Goal: Information Seeking & Learning: Learn about a topic

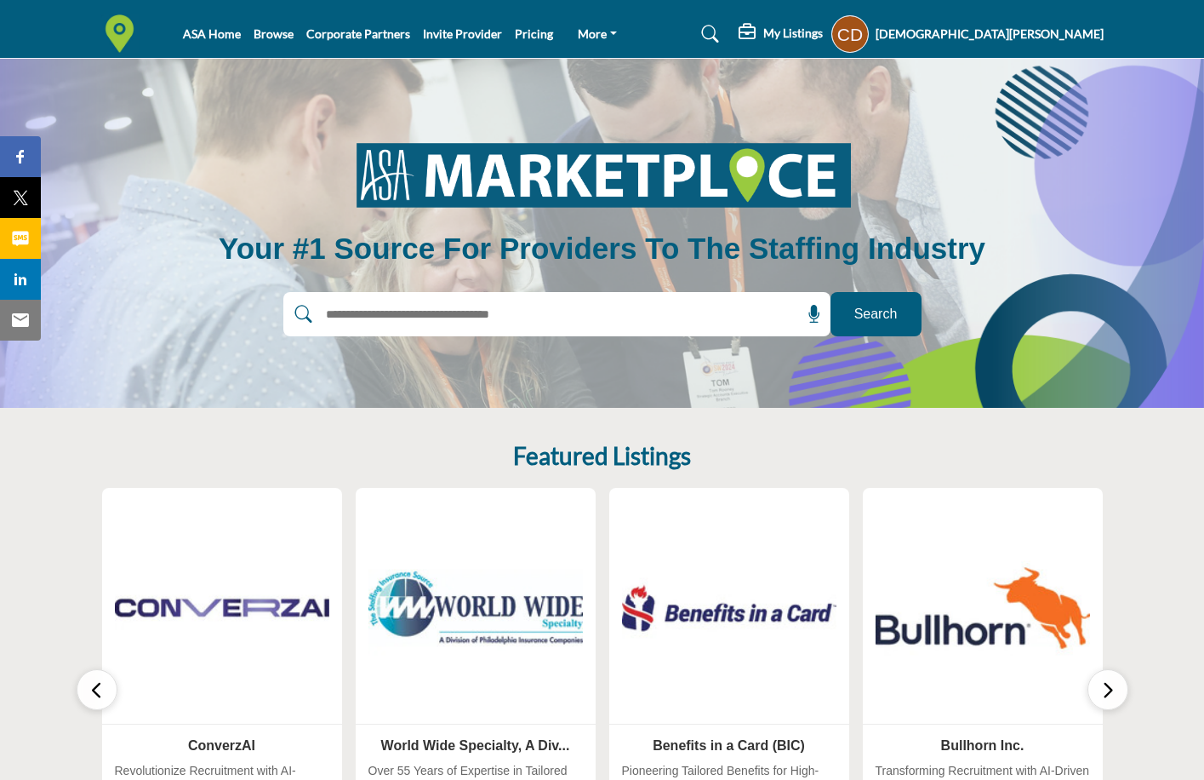
click at [1121, 694] on button "button" at bounding box center [1108, 689] width 41 height 41
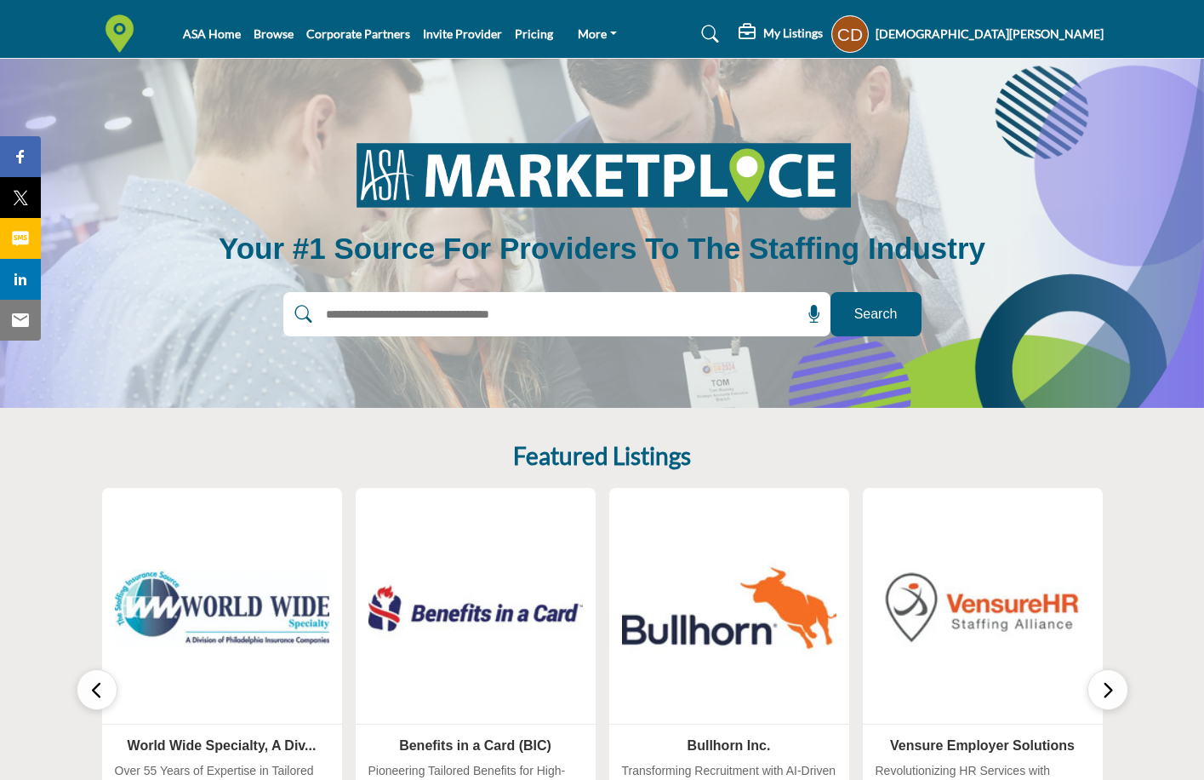
click at [1120, 696] on button "button" at bounding box center [1108, 689] width 41 height 41
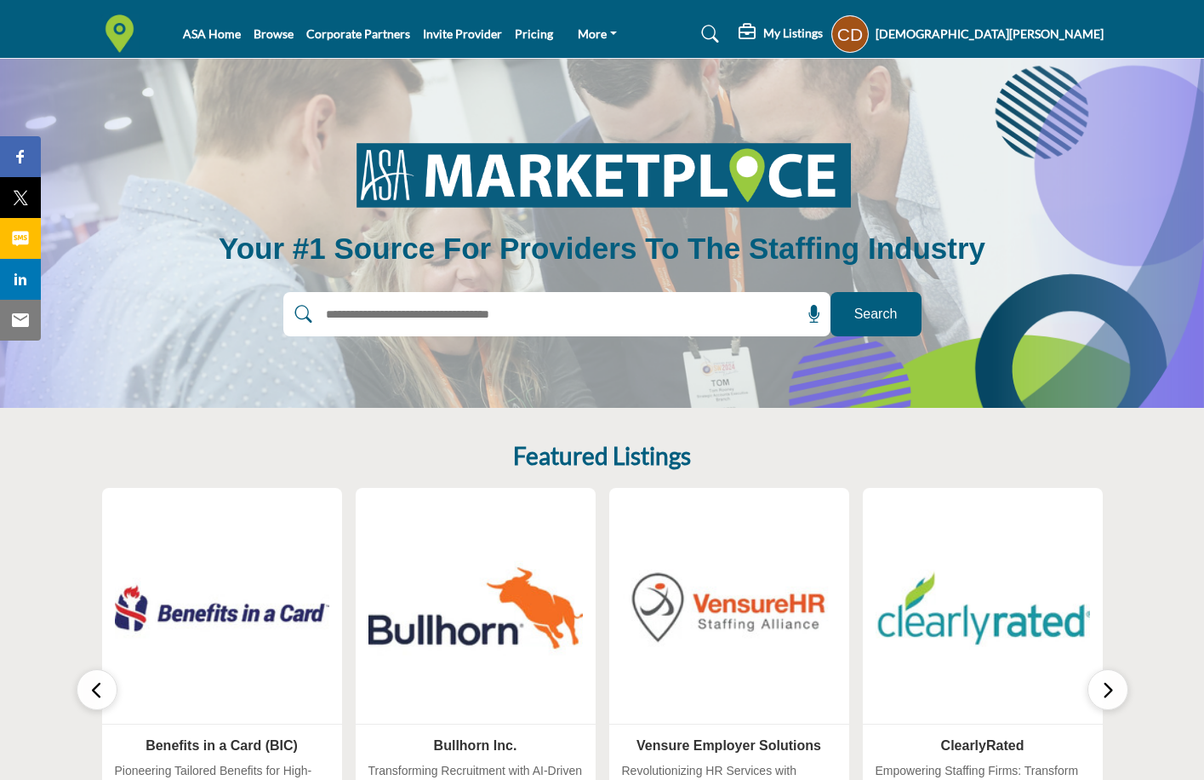
click at [1120, 696] on button "button" at bounding box center [1108, 689] width 41 height 41
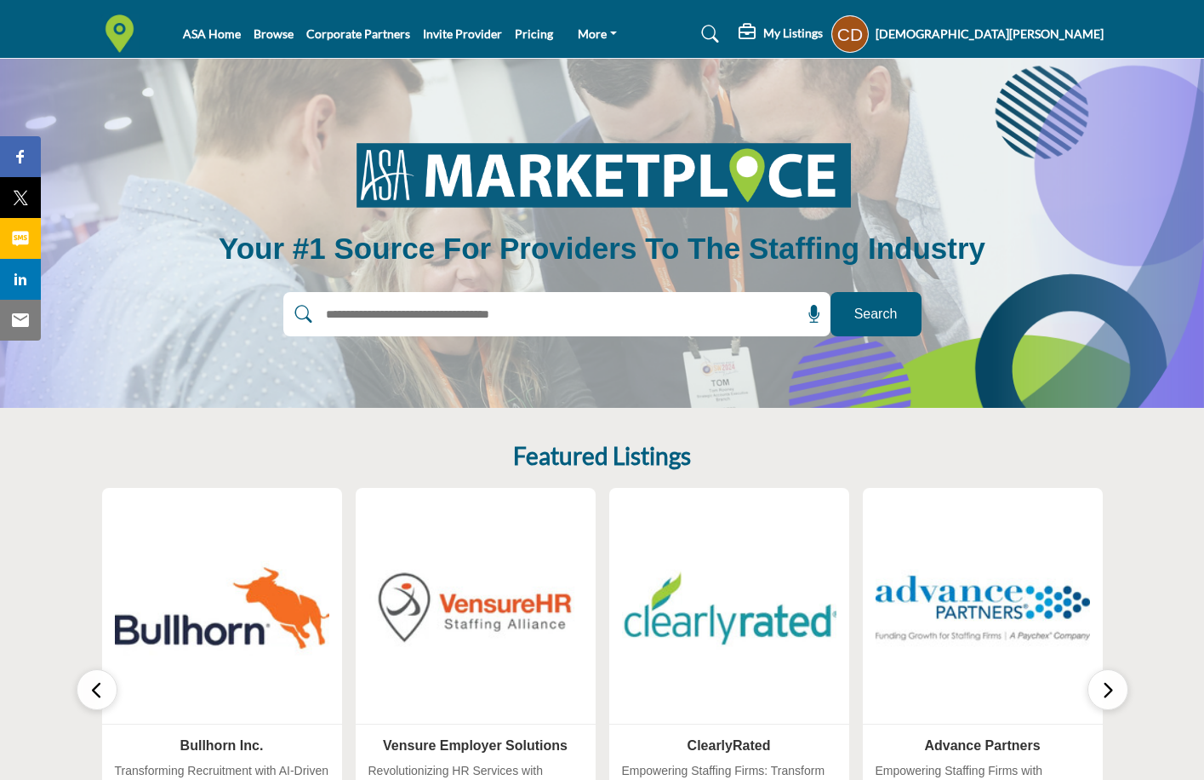
click at [1120, 698] on button "button" at bounding box center [1108, 689] width 41 height 41
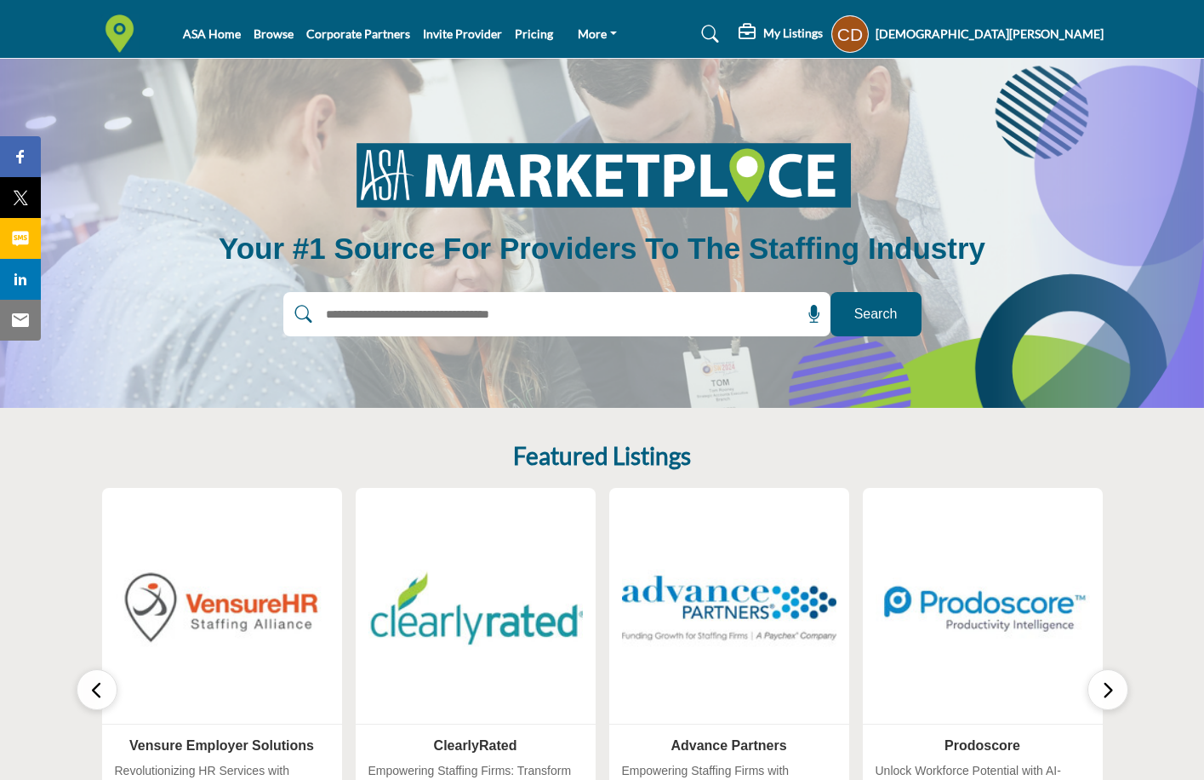
click at [1120, 698] on button "button" at bounding box center [1108, 689] width 41 height 41
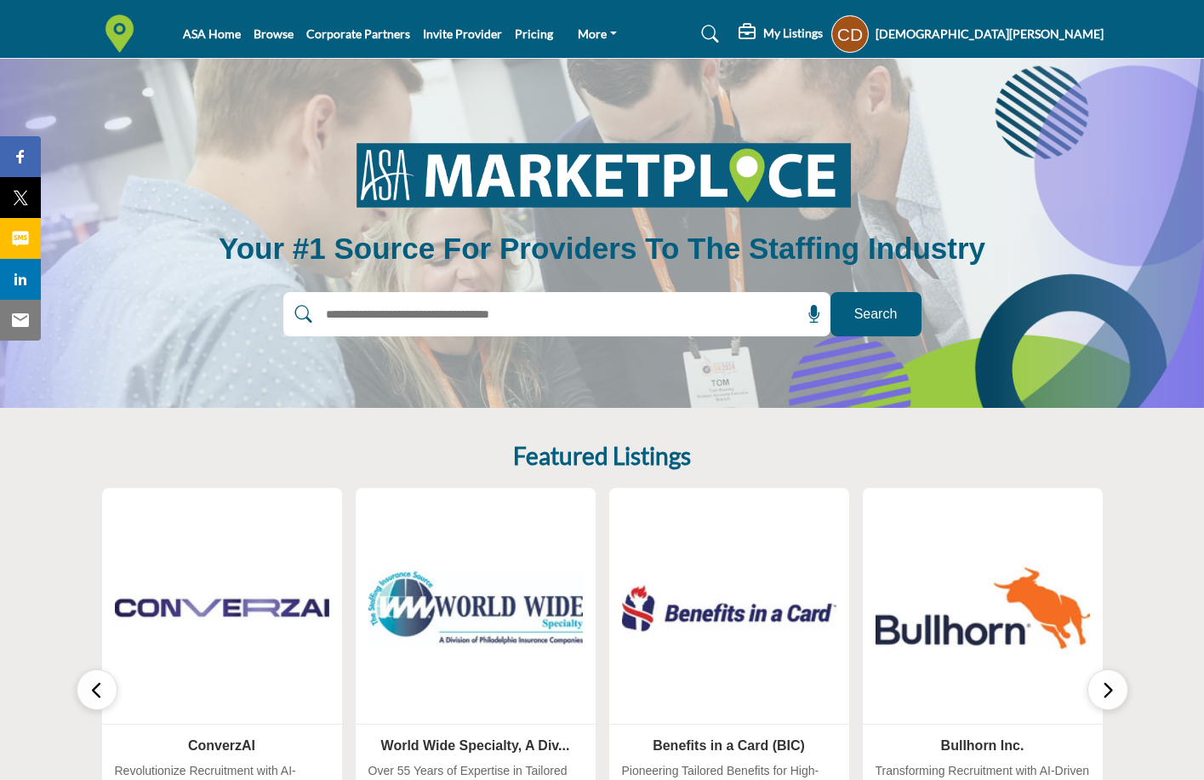
click at [1120, 698] on button "button" at bounding box center [1108, 689] width 41 height 41
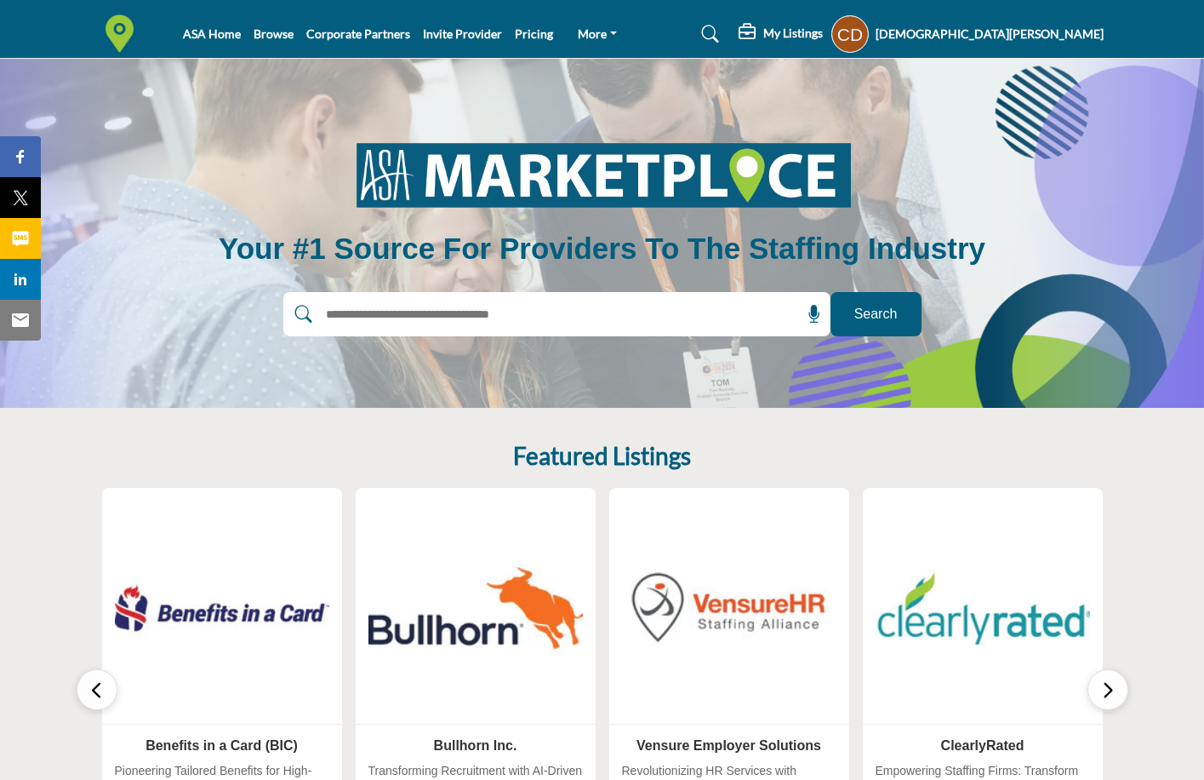
click at [1120, 699] on button "button" at bounding box center [1108, 689] width 41 height 41
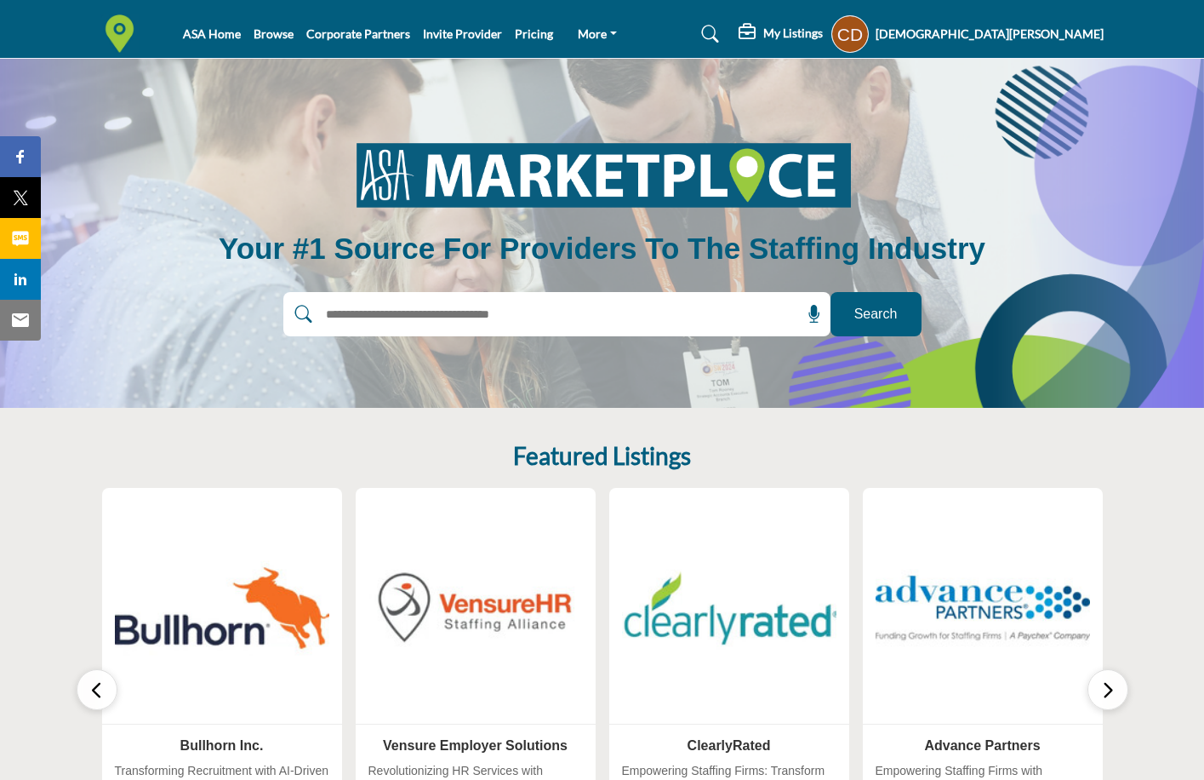
click at [1115, 697] on button "button" at bounding box center [1108, 689] width 41 height 41
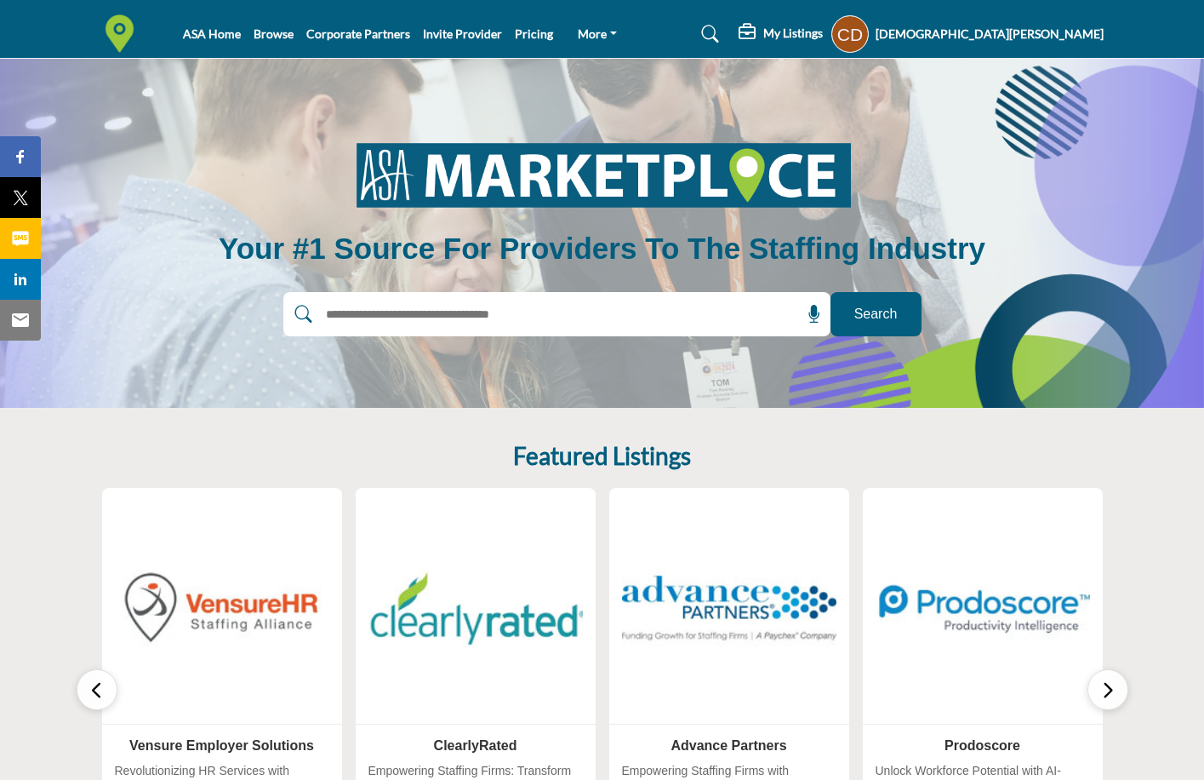
click at [1006, 607] on img at bounding box center [983, 607] width 226 height 226
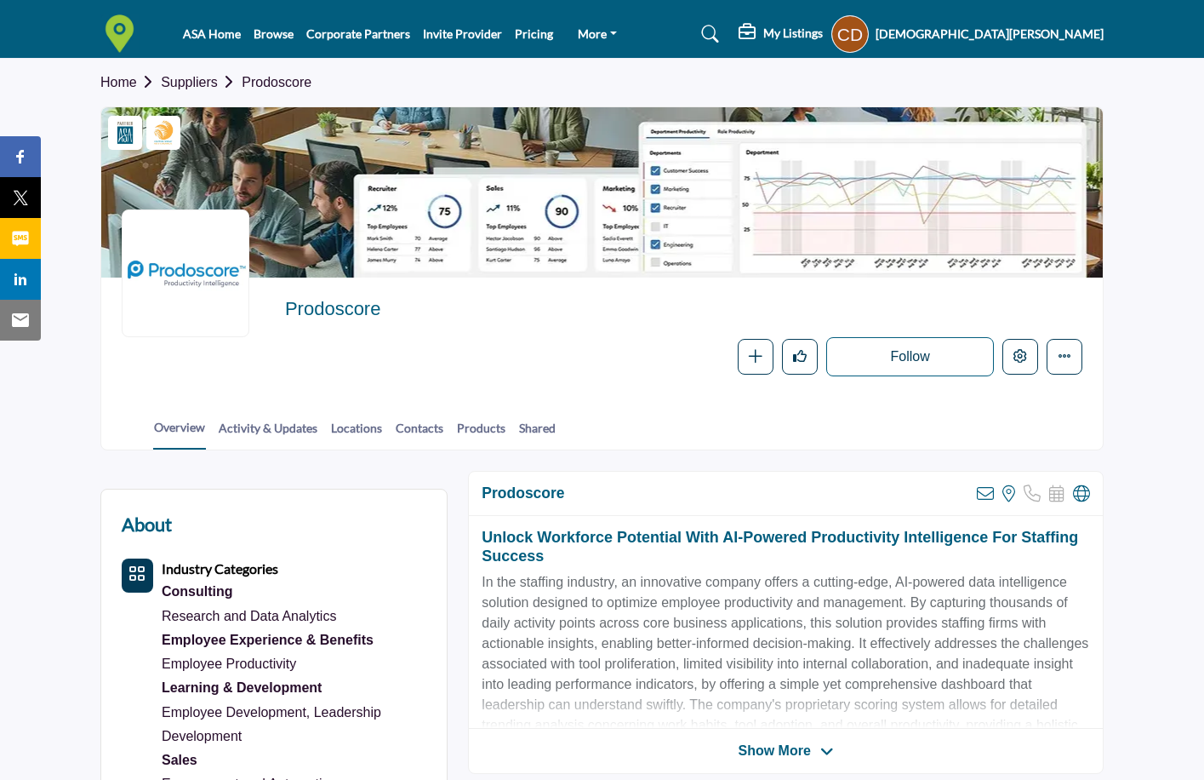
click at [1123, 340] on section "Home Suppliers Prodoscore Corporate Partner Staffing World Exhibitor Prodoscore…" at bounding box center [602, 254] width 1204 height 391
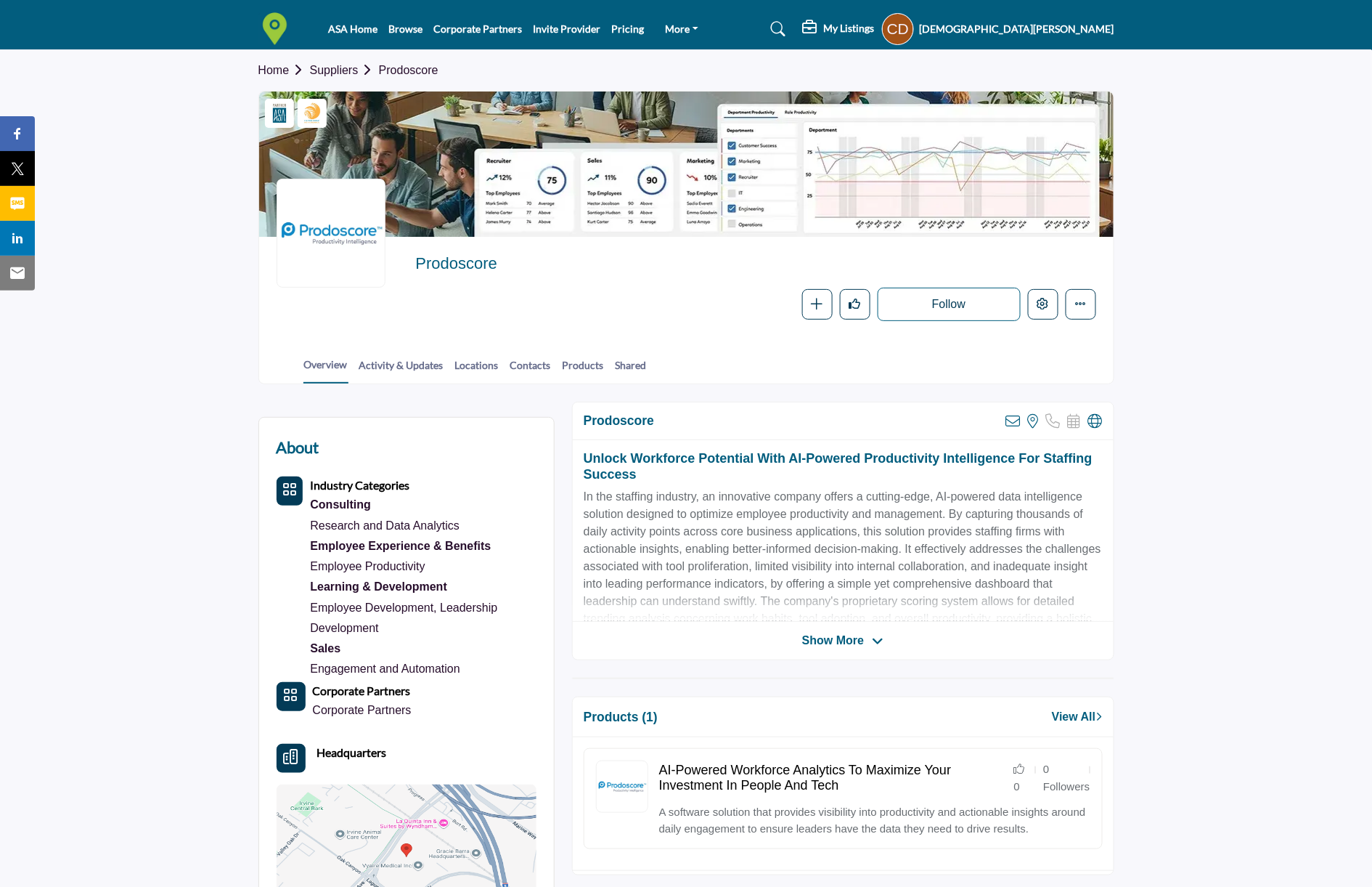
click at [222, 99] on section "Home Suppliers Prodoscore Corporate Partner Staffing World Exhibitor Prodoscore…" at bounding box center [686, 217] width 1372 height 334
